Goal: Find specific page/section: Find specific page/section

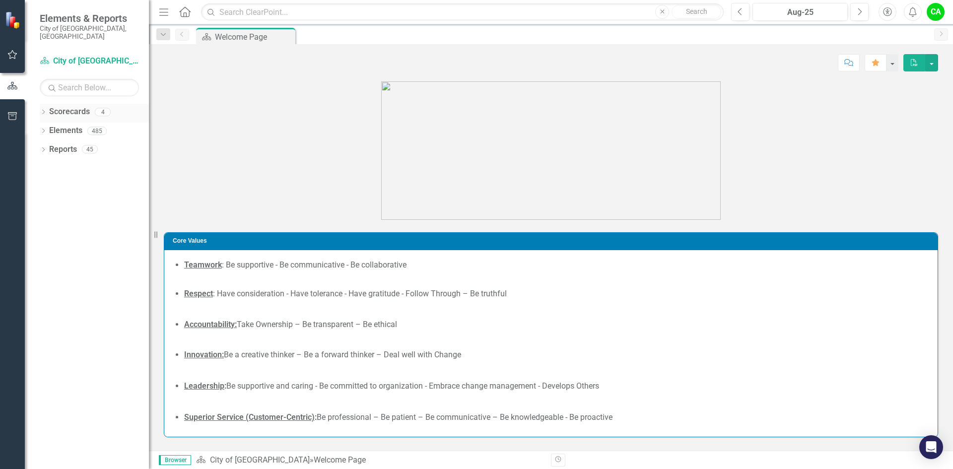
drag, startPoint x: 73, startPoint y: 104, endPoint x: 83, endPoint y: 108, distance: 10.0
click at [73, 106] on link "Scorecards" at bounding box center [69, 111] width 41 height 11
click at [103, 108] on div "4" at bounding box center [103, 112] width 16 height 8
click at [102, 108] on div "4" at bounding box center [103, 112] width 16 height 8
click at [73, 56] on link "Scorecard City of [GEOGRAPHIC_DATA]" at bounding box center [89, 61] width 99 height 11
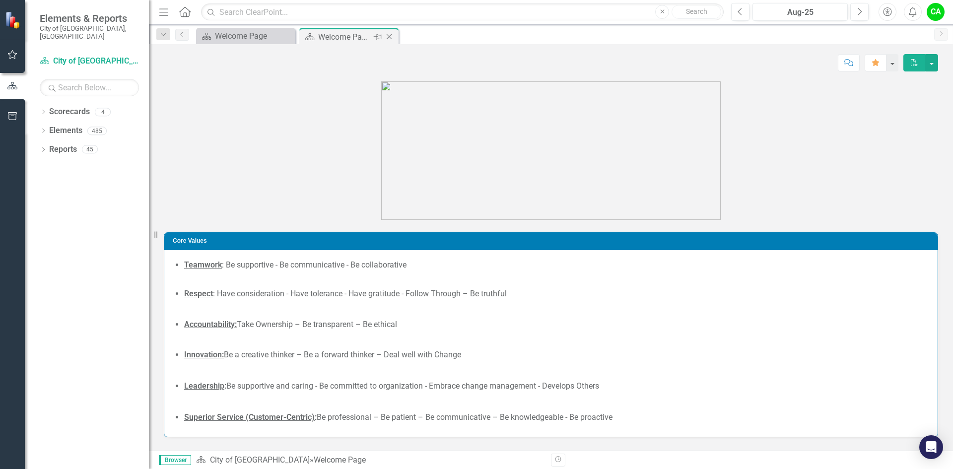
click at [390, 35] on icon "Close" at bounding box center [389, 37] width 10 height 8
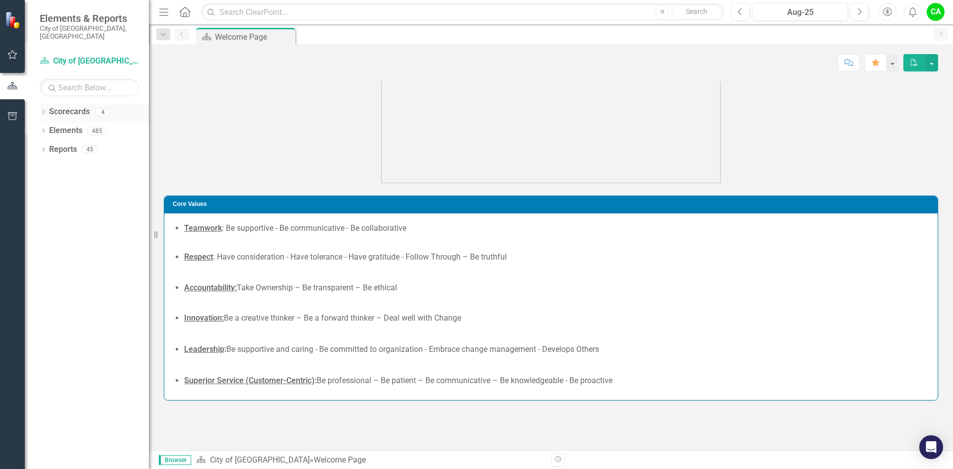
click at [45, 110] on icon "Dropdown" at bounding box center [43, 112] width 7 height 5
drag, startPoint x: 82, startPoint y: 140, endPoint x: 104, endPoint y: 145, distance: 22.9
click at [83, 144] on link "Budget Initiatives" at bounding box center [102, 149] width 94 height 11
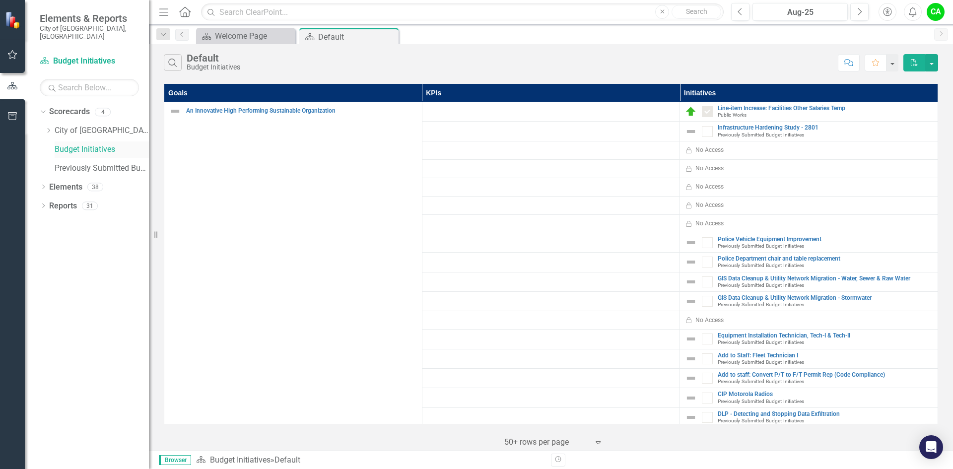
click at [105, 144] on link "Budget Initiatives" at bounding box center [102, 149] width 94 height 11
click at [123, 163] on link "Previously Submitted Budget Initiatives" at bounding box center [102, 168] width 94 height 11
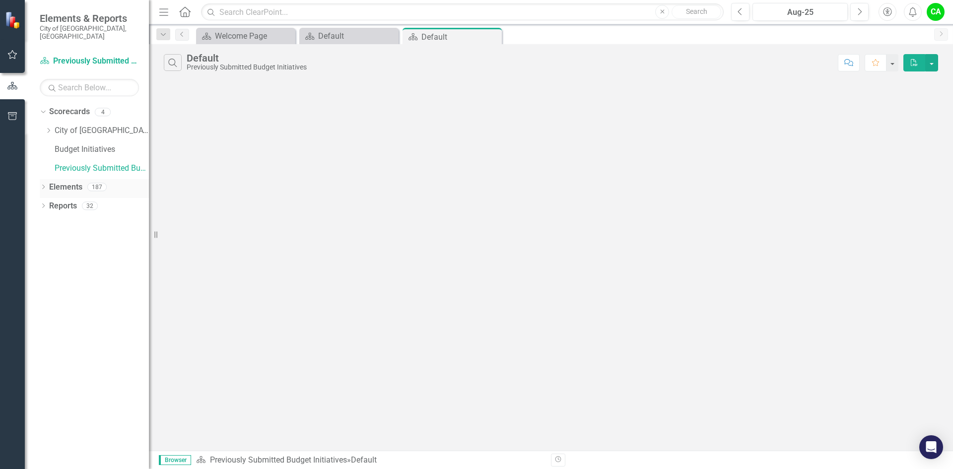
click at [44, 185] on icon "Dropdown" at bounding box center [43, 187] width 7 height 5
click at [48, 242] on icon "Dropdown" at bounding box center [48, 244] width 7 height 5
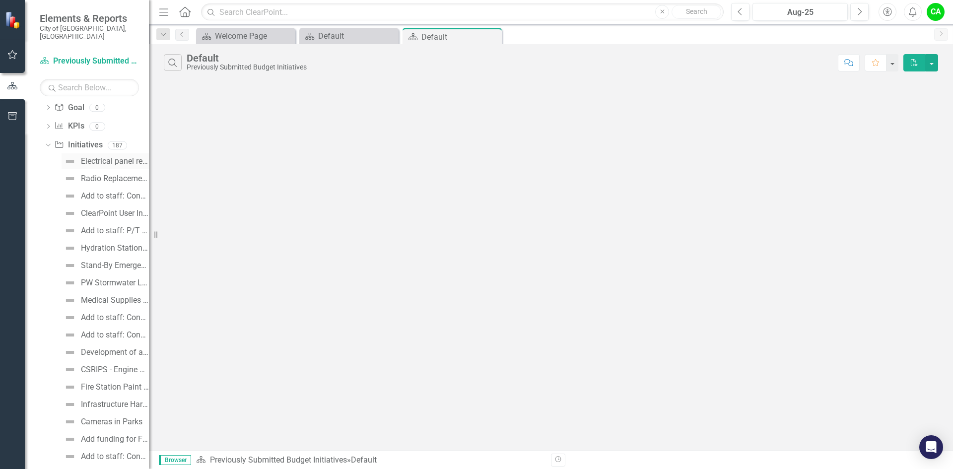
scroll to position [99, 0]
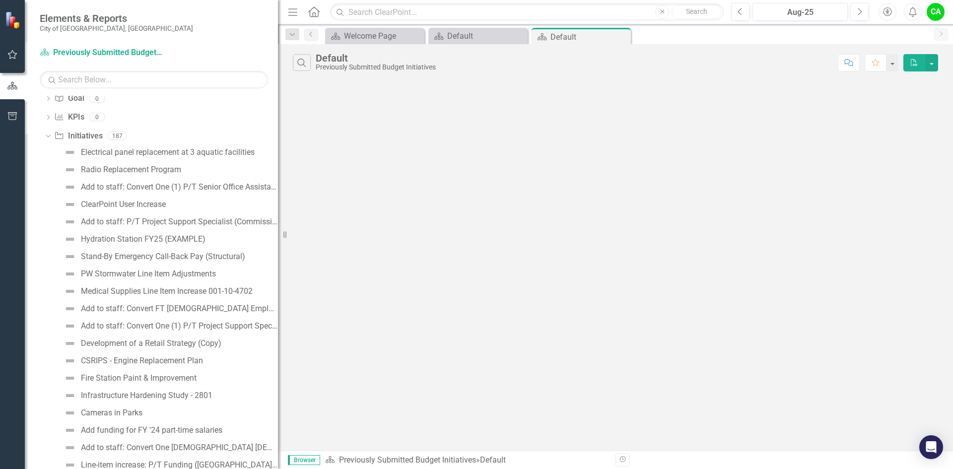
drag, startPoint x: 149, startPoint y: 245, endPoint x: 278, endPoint y: 249, distance: 129.1
click at [278, 249] on div "Resize" at bounding box center [282, 234] width 8 height 469
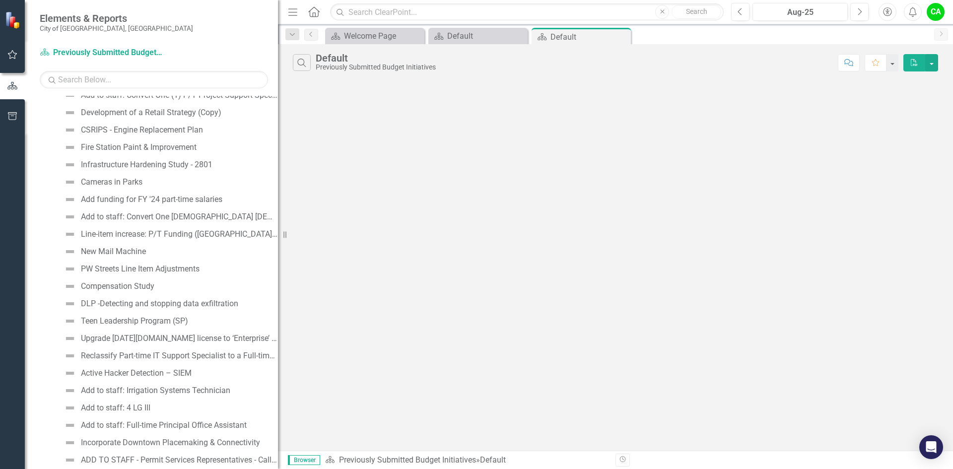
scroll to position [347, 0]
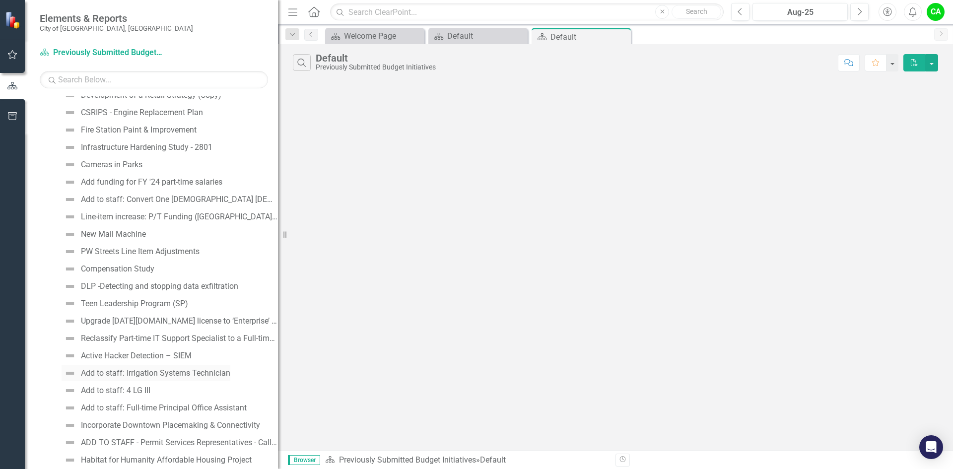
click at [162, 373] on div "Add to staff: Irrigation Systems Technician" at bounding box center [155, 373] width 149 height 9
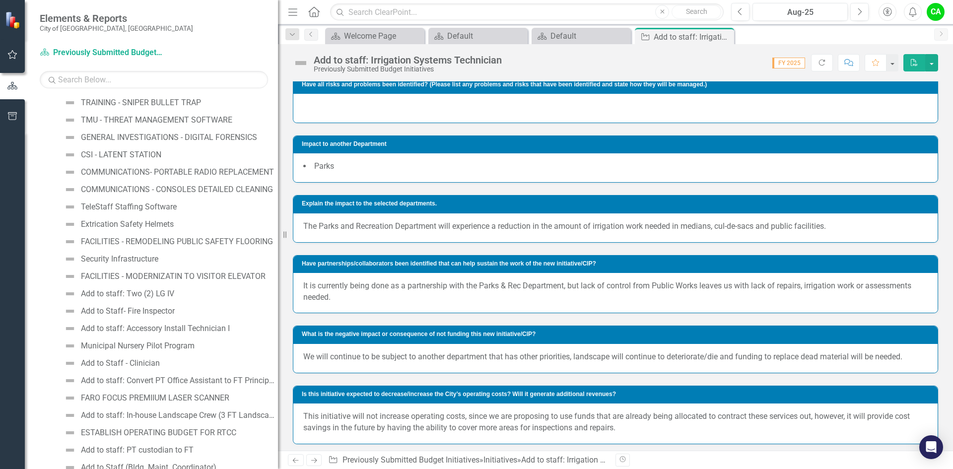
scroll to position [1054, 0]
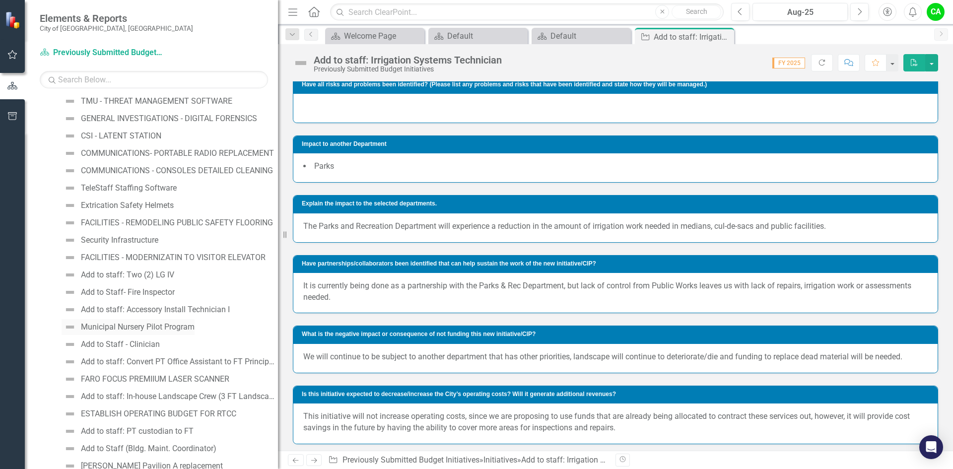
click at [131, 327] on div "Municipal Nursery Pilot Program" at bounding box center [138, 327] width 114 height 9
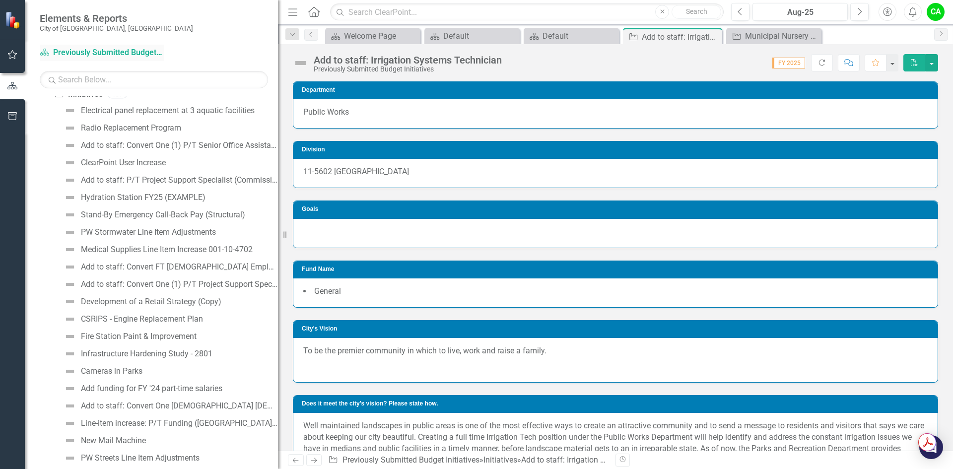
scroll to position [260, 0]
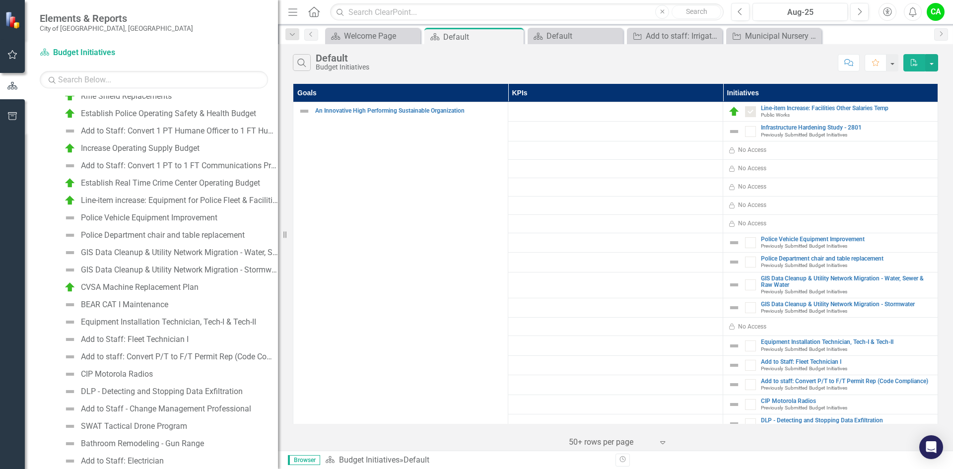
scroll to position [34, 0]
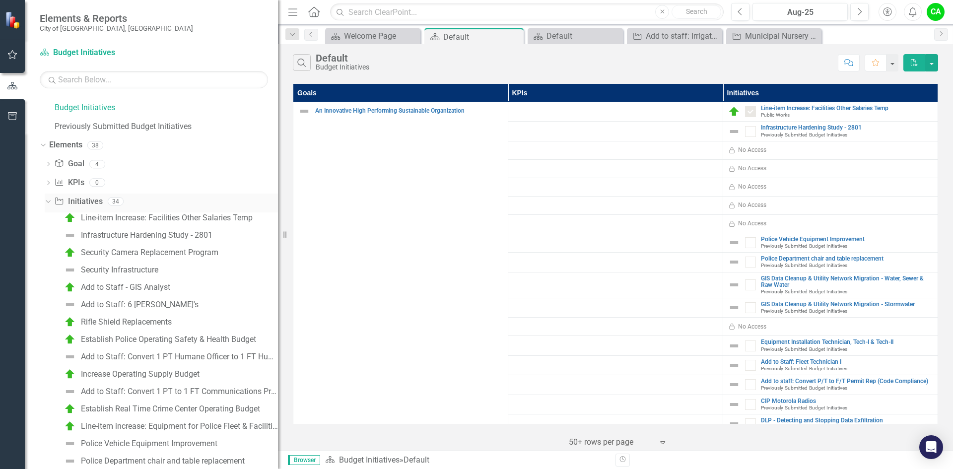
click at [46, 200] on icon "Dropdown" at bounding box center [46, 201] width 5 height 7
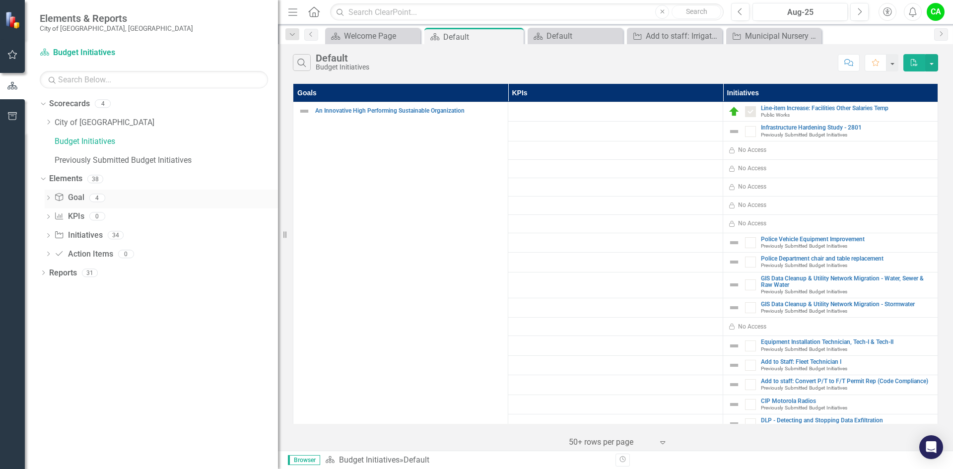
scroll to position [0, 0]
click at [49, 235] on icon "Dropdown" at bounding box center [48, 236] width 7 height 5
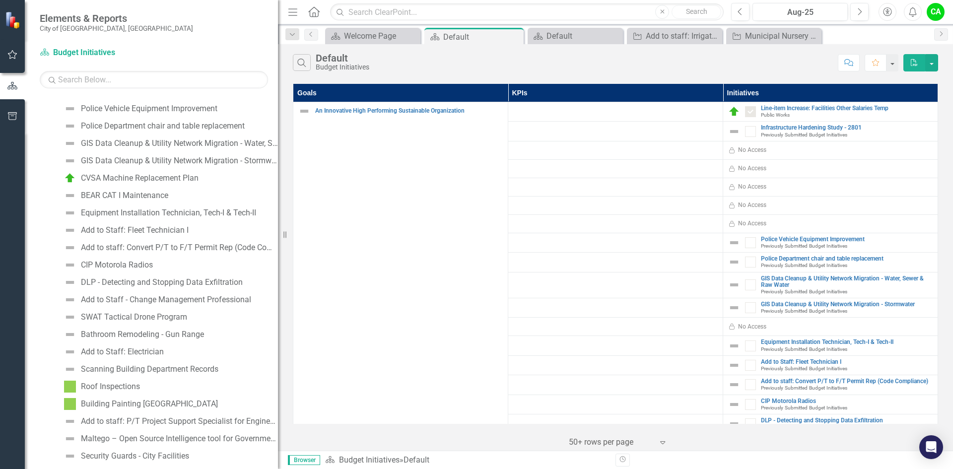
scroll to position [405, 0]
